Goal: Task Accomplishment & Management: Manage account settings

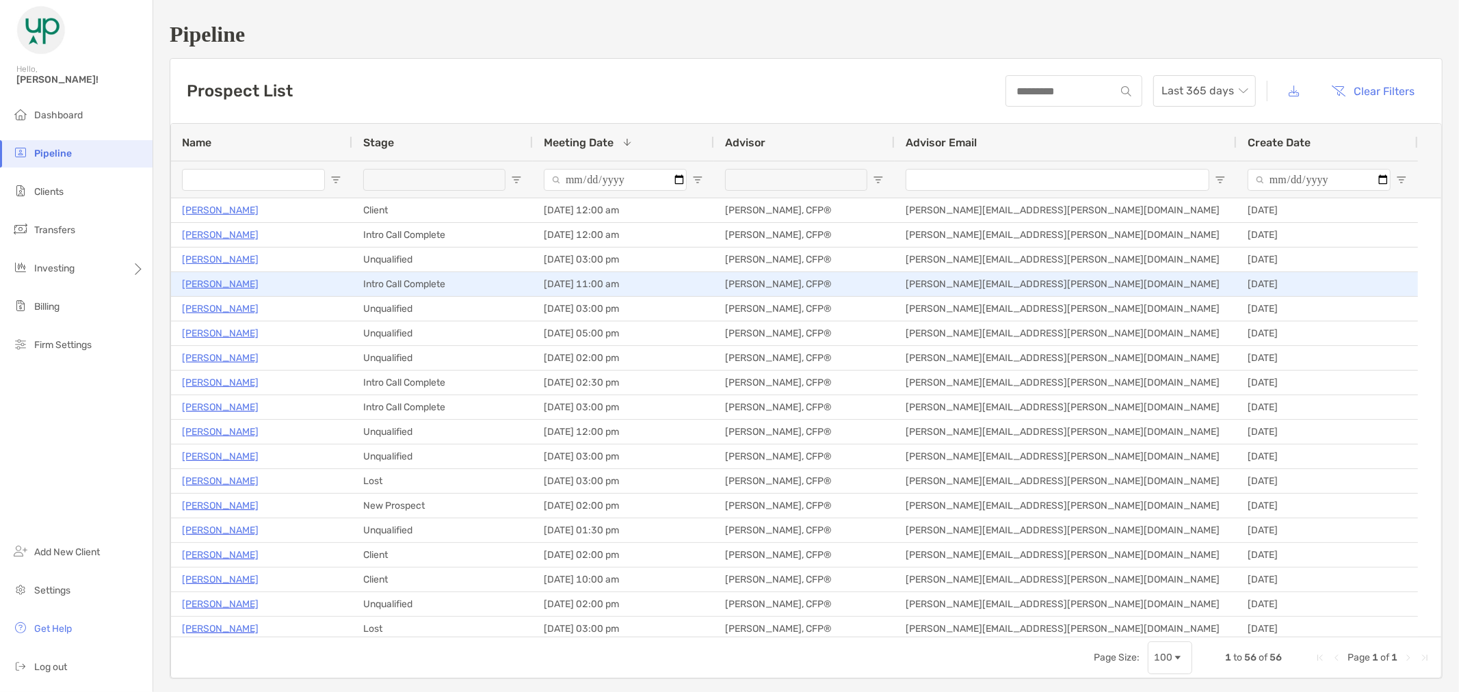
click at [238, 286] on p "[PERSON_NAME]" at bounding box center [220, 284] width 77 height 17
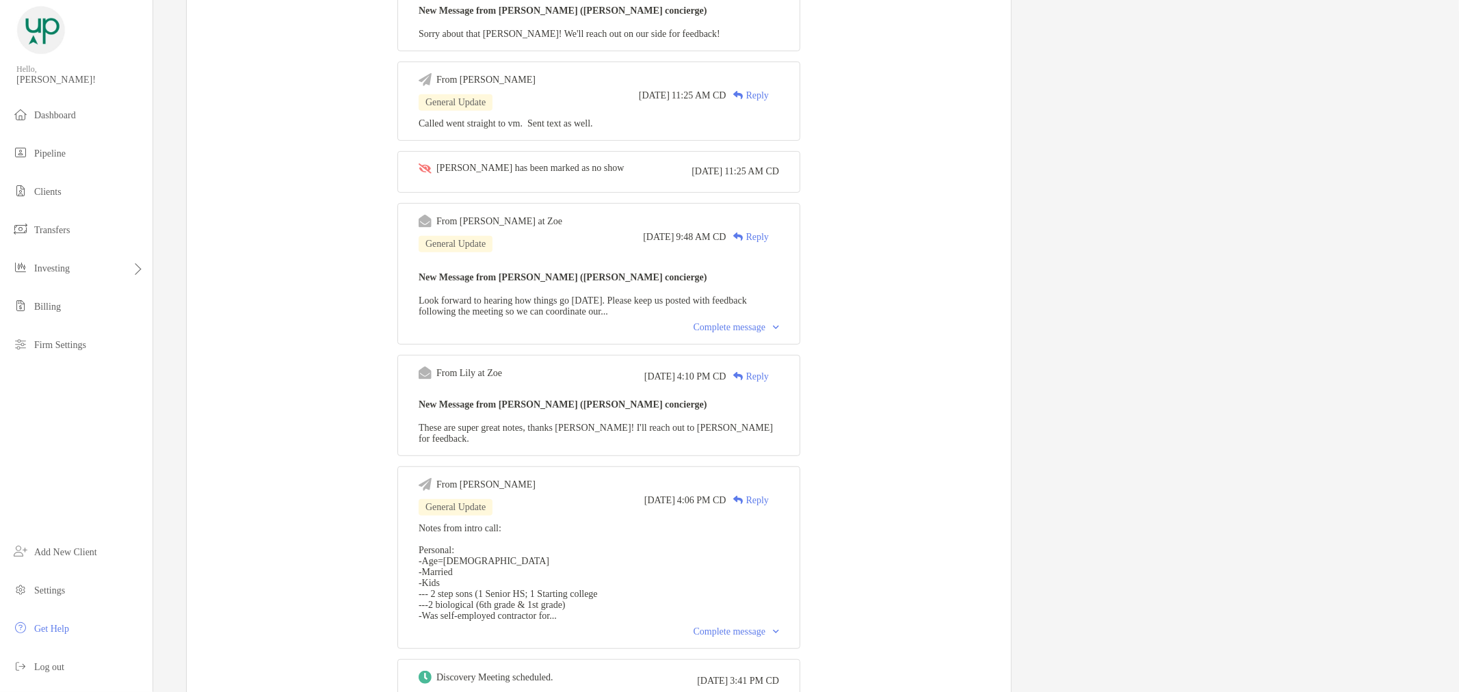
scroll to position [607, 0]
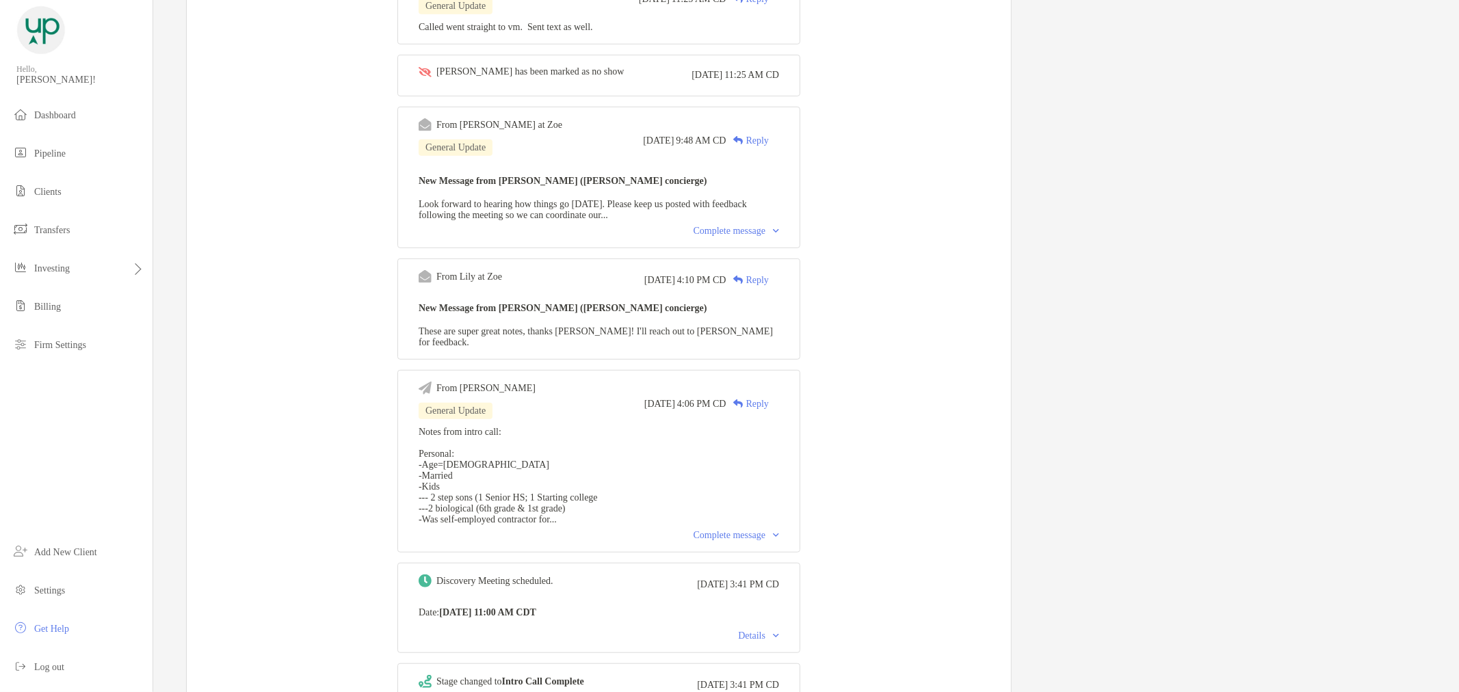
click at [779, 531] on div "Complete message" at bounding box center [735, 535] width 85 height 11
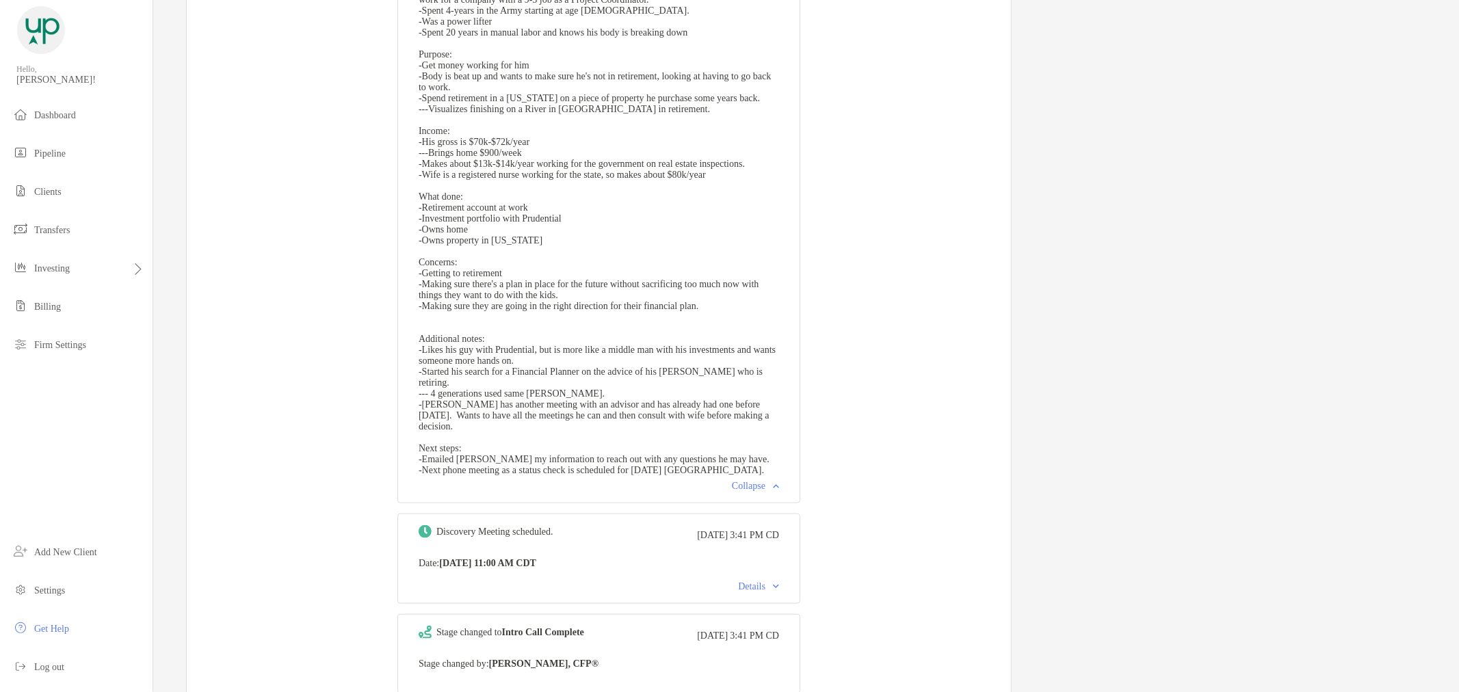
scroll to position [1139, 0]
